Goal: Task Accomplishment & Management: Manage account settings

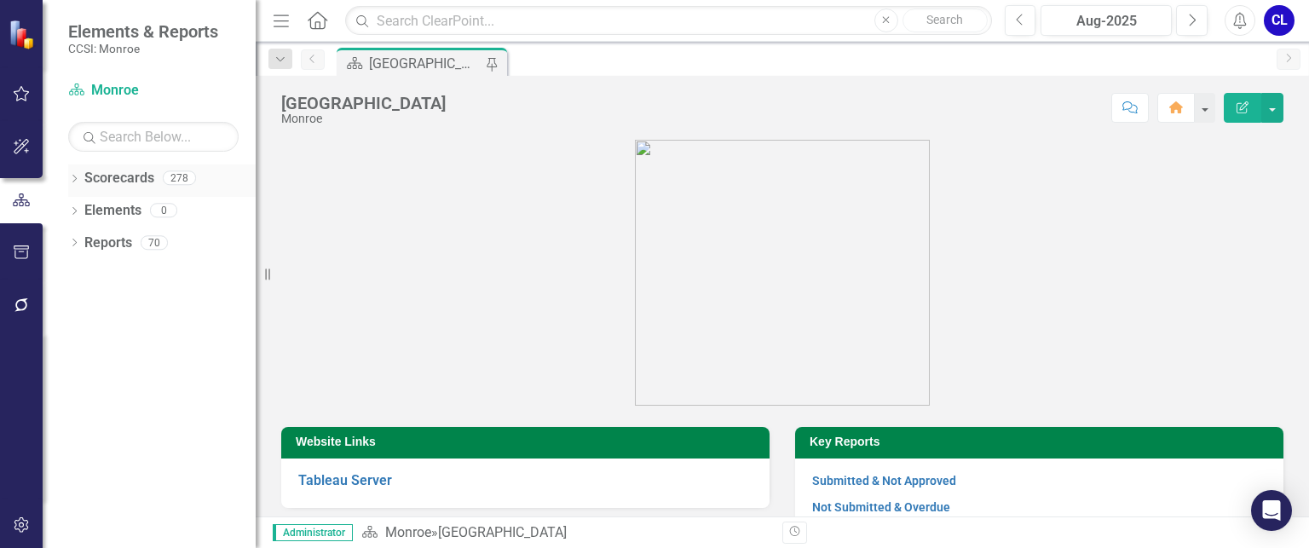
click at [75, 179] on icon at bounding box center [74, 179] width 4 height 8
click at [83, 217] on div "Dropdown [GEOGRAPHIC_DATA]" at bounding box center [166, 211] width 179 height 28
click at [78, 210] on icon "Dropdown" at bounding box center [83, 209] width 13 height 10
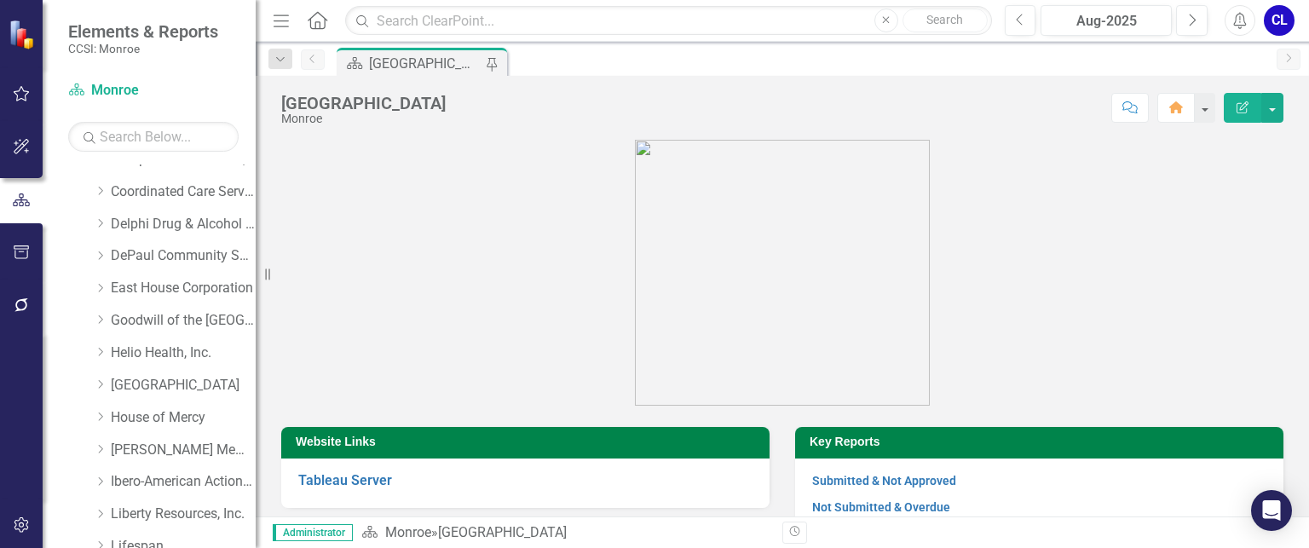
scroll to position [341, 0]
click at [102, 324] on icon "Dropdown" at bounding box center [100, 320] width 13 height 10
click at [175, 422] on link "Homeless Support Services" at bounding box center [192, 418] width 128 height 20
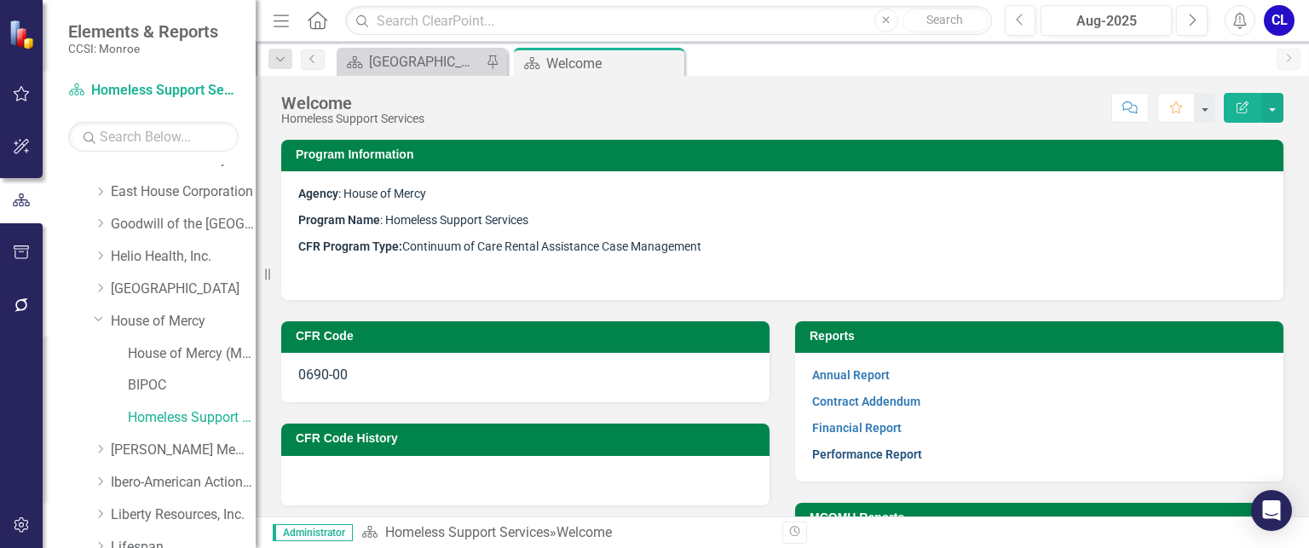
click at [870, 449] on link "Performance Report" at bounding box center [867, 454] width 110 height 14
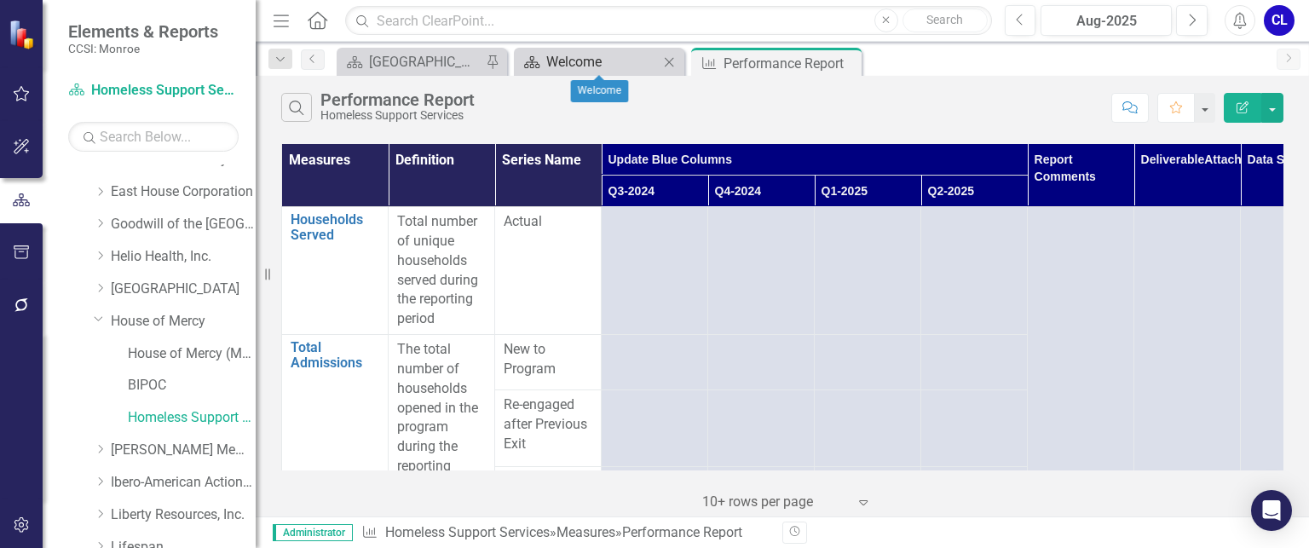
click at [624, 67] on div "Welcome" at bounding box center [602, 61] width 112 height 21
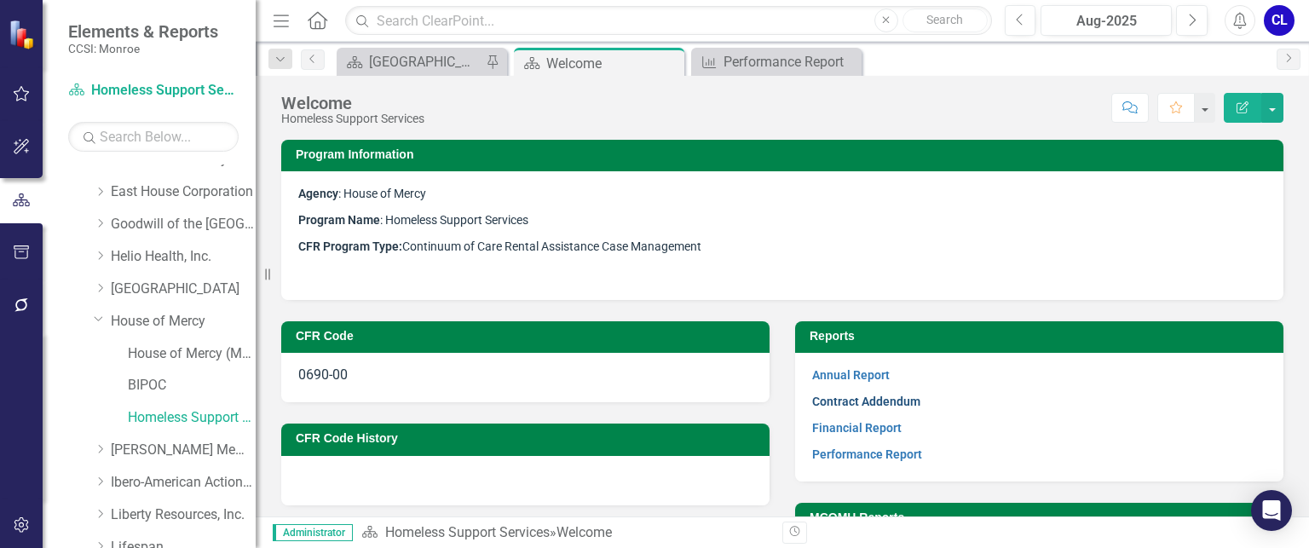
click at [851, 398] on link "Contract Addendum" at bounding box center [866, 401] width 108 height 14
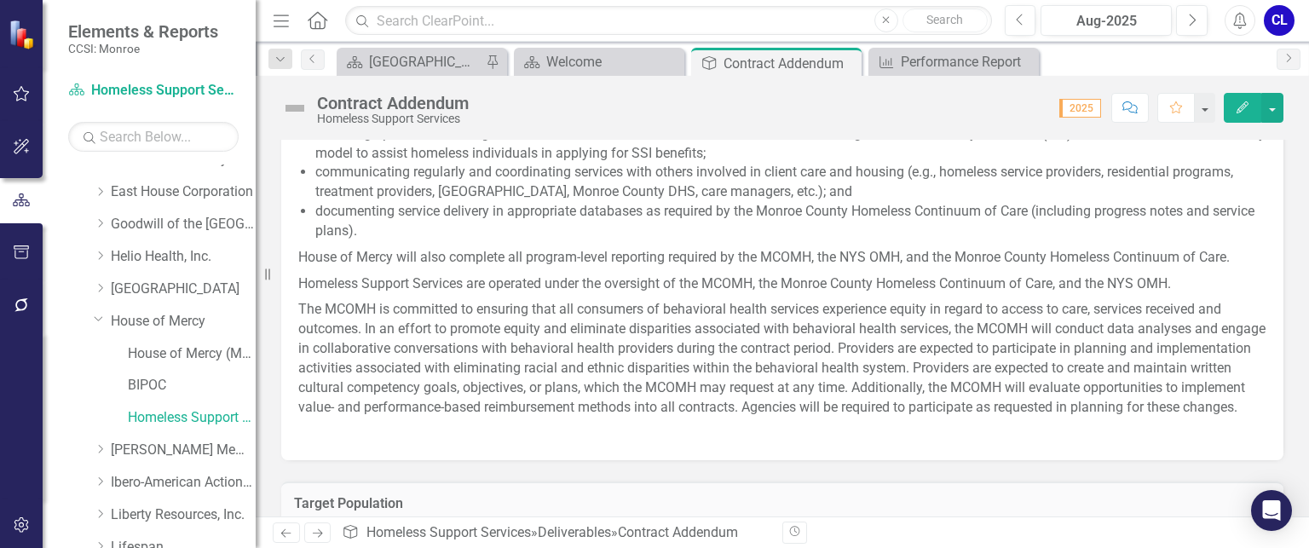
scroll to position [981, 0]
click at [604, 64] on div "Welcome" at bounding box center [602, 61] width 112 height 21
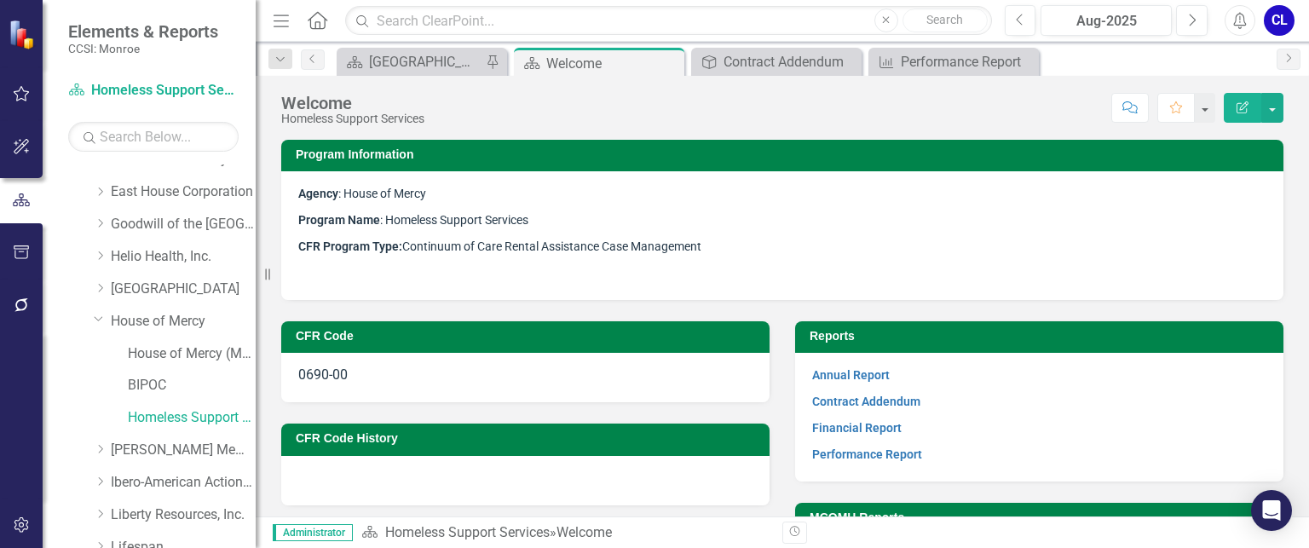
click at [610, 272] on p at bounding box center [782, 271] width 968 height 23
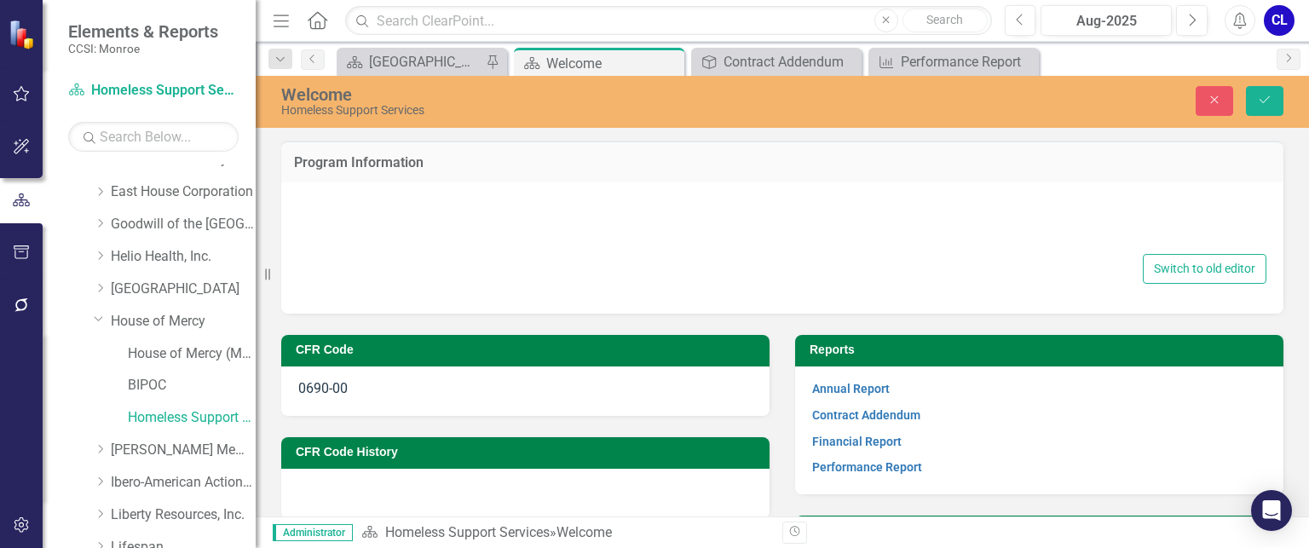
type textarea "<p><span style="font-size: 14px;"><strong>Agency</strong>: House of Mercy</span…"
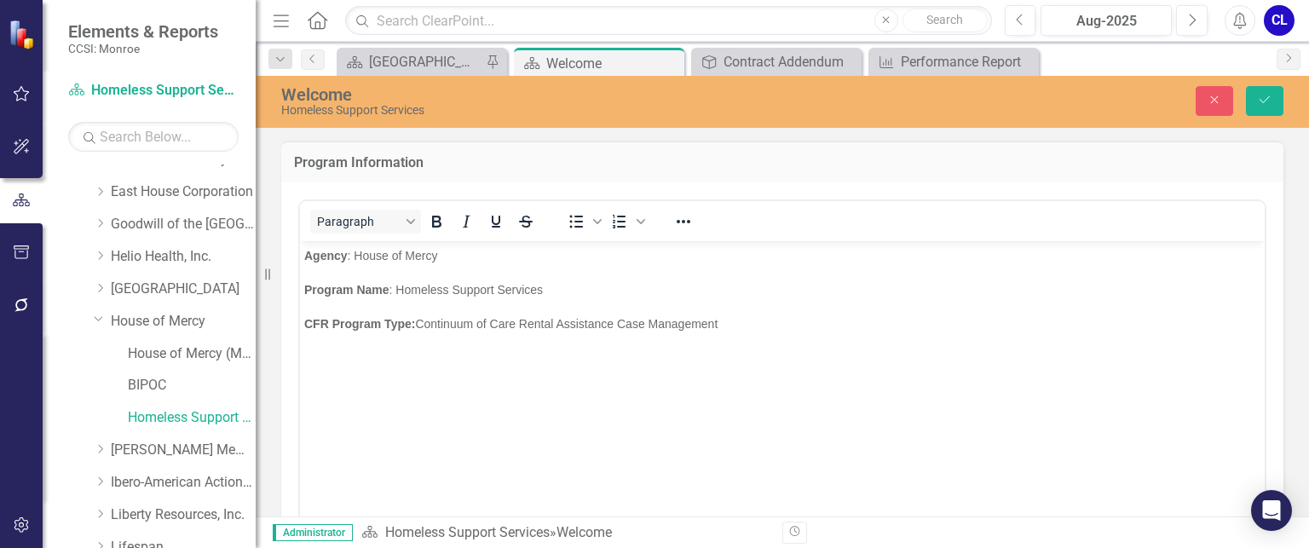
click at [425, 394] on body "Agency : House of Mercy Program Name : Homeless Support Services CFR Program Ty…" at bounding box center [782, 368] width 964 height 256
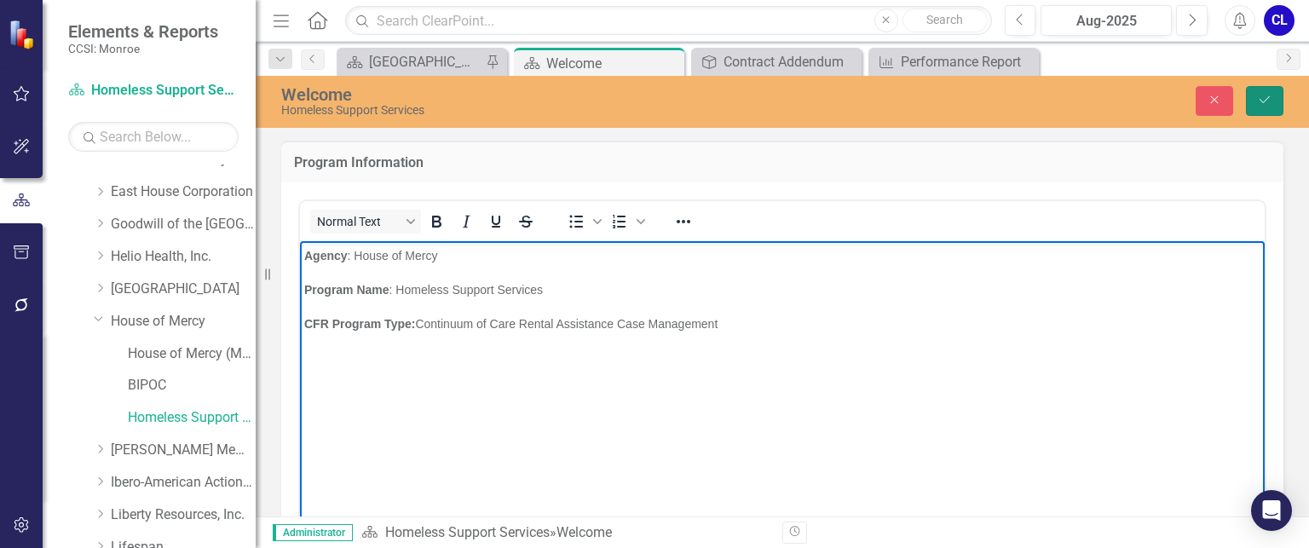
click at [1274, 95] on button "Save" at bounding box center [1264, 101] width 37 height 30
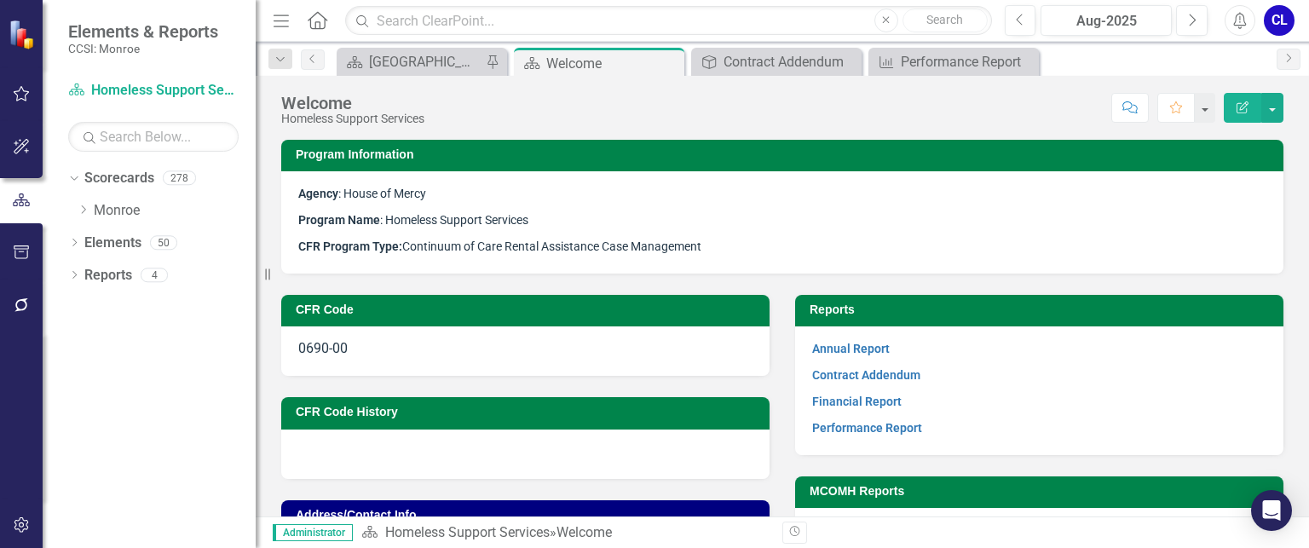
click at [599, 236] on p "CFR Program Type: Continuum of Care Rental Assistance Case Management" at bounding box center [782, 244] width 968 height 23
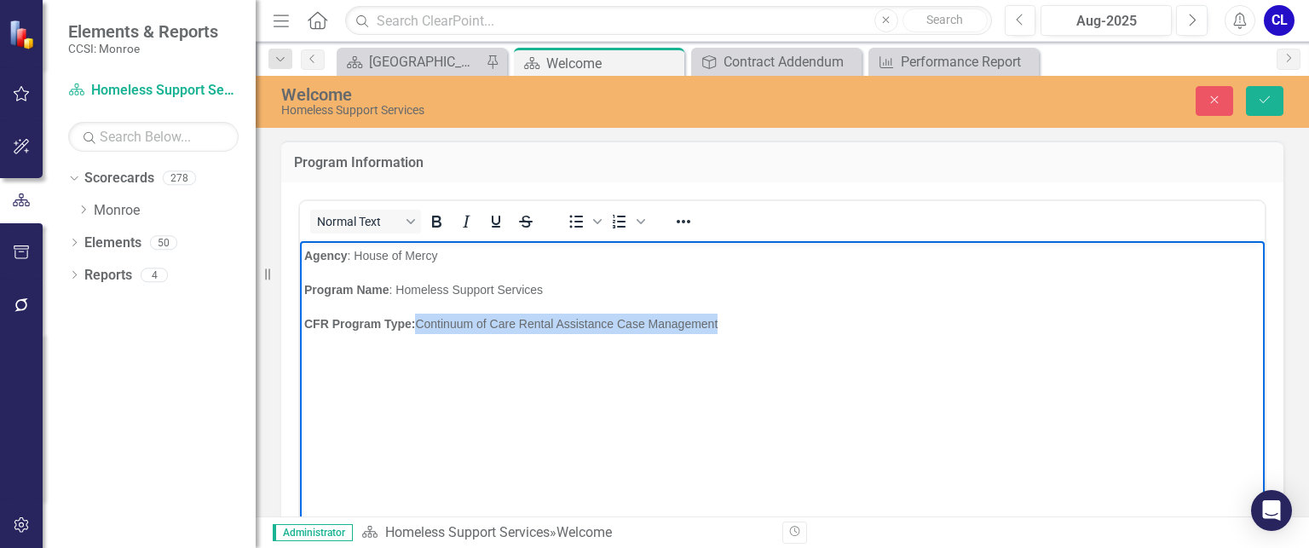
drag, startPoint x: 721, startPoint y: 322, endPoint x: 418, endPoint y: 319, distance: 302.5
click at [418, 319] on span "CFR Program Type: Continuum of Care Rental Assistance Case Management" at bounding box center [510, 323] width 413 height 14
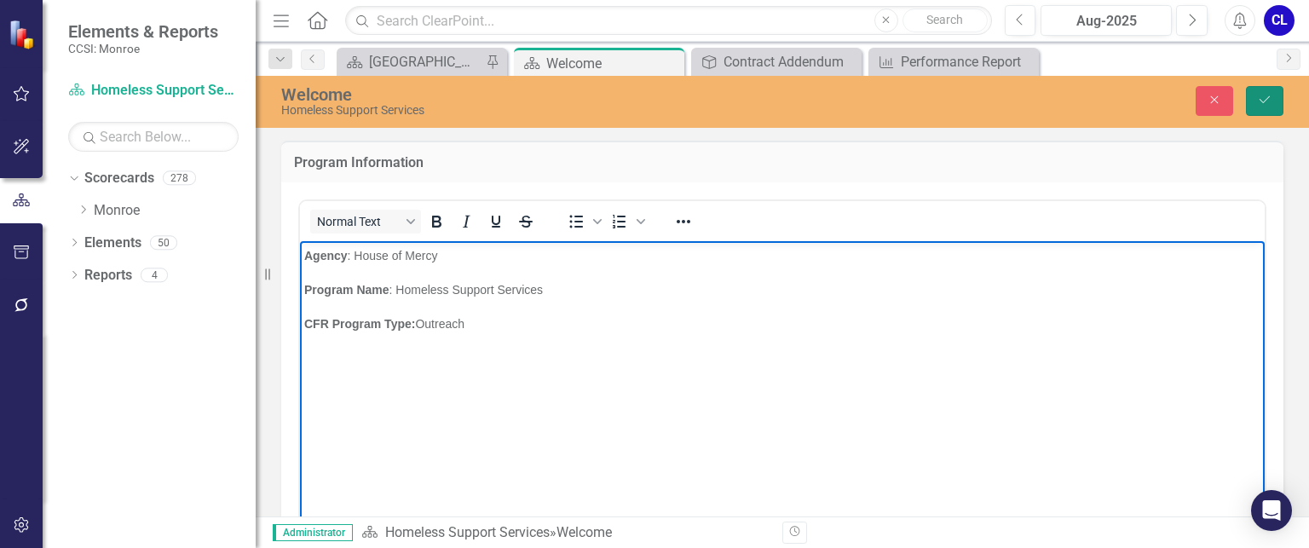
click at [1270, 92] on button "Save" at bounding box center [1264, 101] width 37 height 30
